Goal: Information Seeking & Learning: Find specific fact

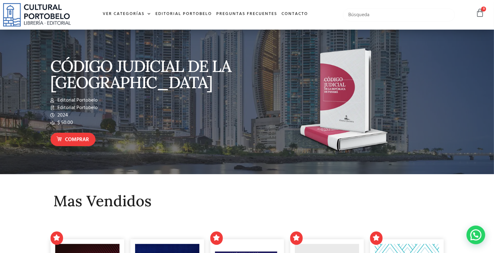
click at [399, 14] on input "text" at bounding box center [399, 14] width 112 height 13
type input "IMPUESTOS"
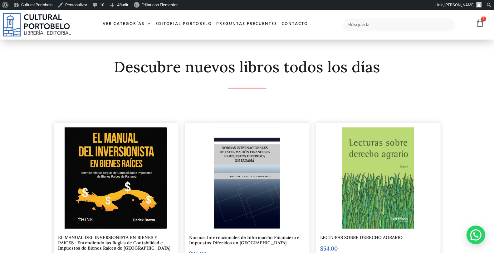
scroll to position [69, 0]
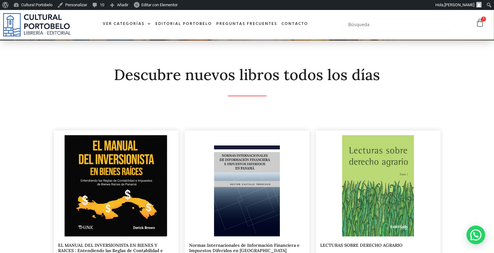
click at [366, 24] on input "text" at bounding box center [399, 24] width 112 height 13
type input "MARIO BECCABUNCO"
